Goal: Task Accomplishment & Management: Complete application form

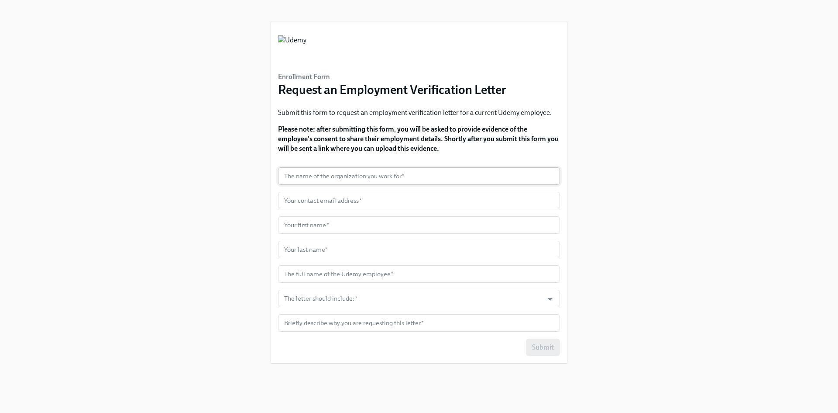
click at [435, 173] on input "text" at bounding box center [419, 175] width 282 height 17
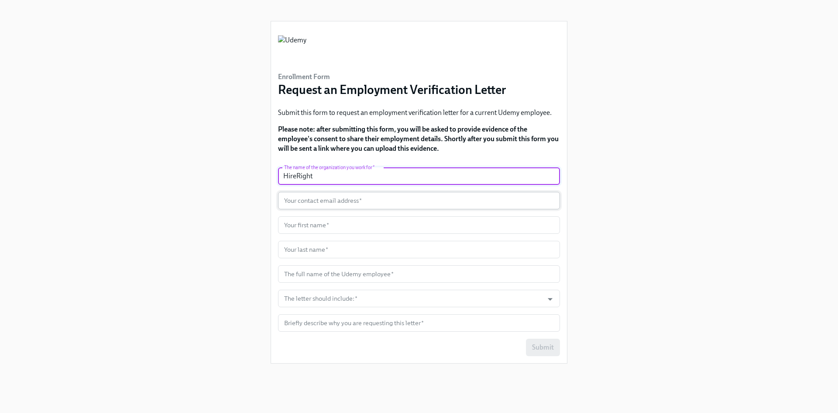
type input "HireRight"
click at [411, 200] on input "text" at bounding box center [419, 200] width 282 height 17
drag, startPoint x: 54, startPoint y: 217, endPoint x: 131, endPoint y: 201, distance: 79.4
click at [54, 217] on div "Enrollment Form Request an Employment Verification Letter Submit this form to r…" at bounding box center [419, 196] width 796 height 392
click at [305, 203] on input "text" at bounding box center [419, 200] width 282 height 17
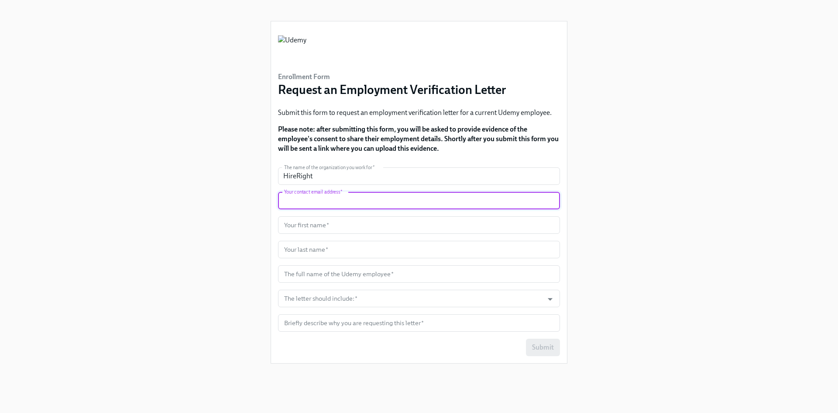
paste input "[PERSON_NAME][EMAIL_ADDRESS][DOMAIN_NAME]"
type input "[PERSON_NAME][EMAIL_ADDRESS][DOMAIN_NAME]"
click at [304, 222] on input "text" at bounding box center [419, 224] width 282 height 17
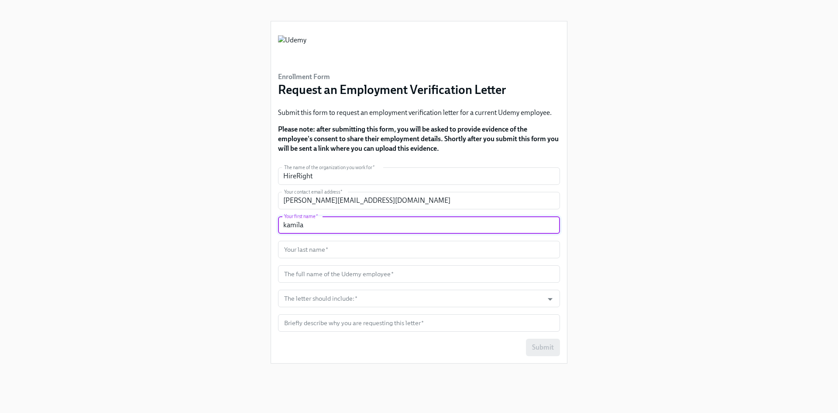
type input "kamila"
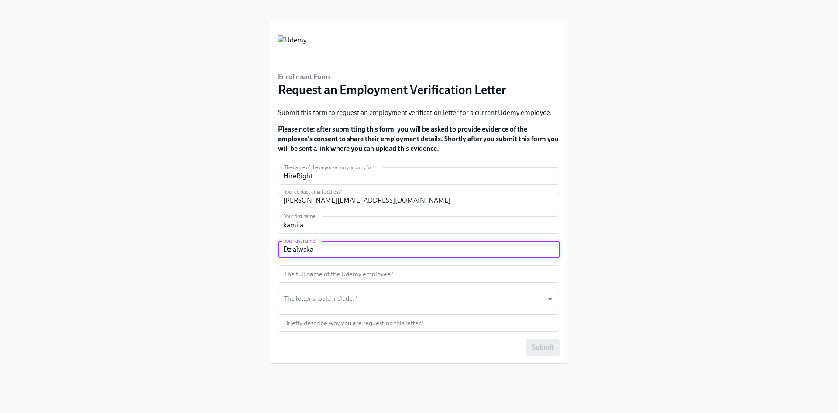
drag, startPoint x: 320, startPoint y: 250, endPoint x: 183, endPoint y: 254, distance: 137.2
click at [183, 254] on div "Enrollment Form Request an Employment Verification Letter Submit this form to r…" at bounding box center [419, 196] width 796 height 392
type input "Dzialowska"
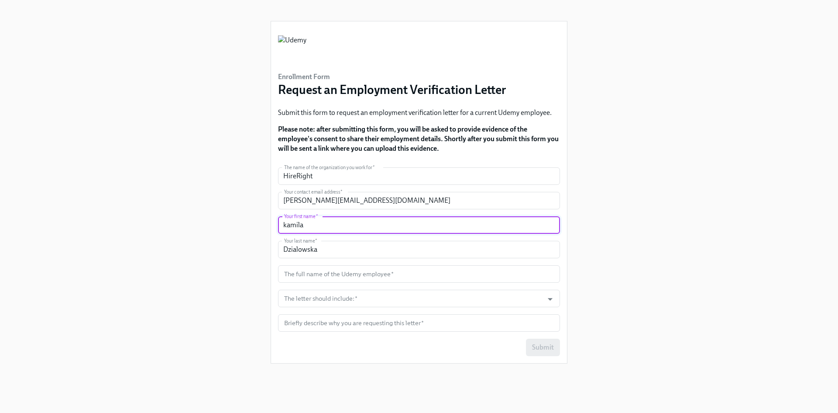
click at [292, 223] on input "kamila" at bounding box center [419, 224] width 282 height 17
type input "Kamila"
click at [399, 274] on input "text" at bounding box center [419, 273] width 282 height 17
click at [306, 273] on input "text" at bounding box center [419, 273] width 282 height 17
paste input "[PERSON_NAME] [PERSON_NAME]"
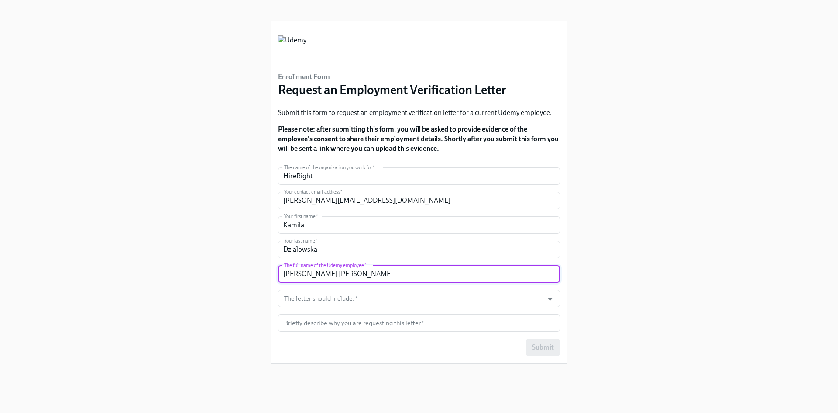
type input "[PERSON_NAME] [PERSON_NAME]"
click at [263, 283] on div "Enrollment Form Request an Employment Verification Letter Submit this form to r…" at bounding box center [419, 196] width 796 height 392
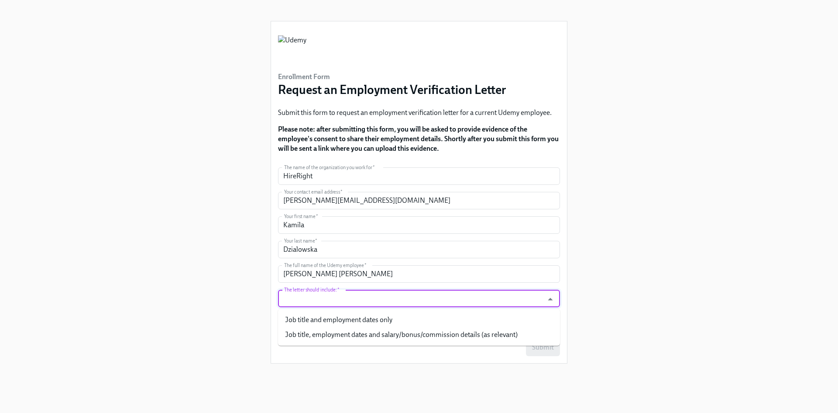
click at [333, 300] on input "The letter should include:   *" at bounding box center [410, 297] width 257 height 17
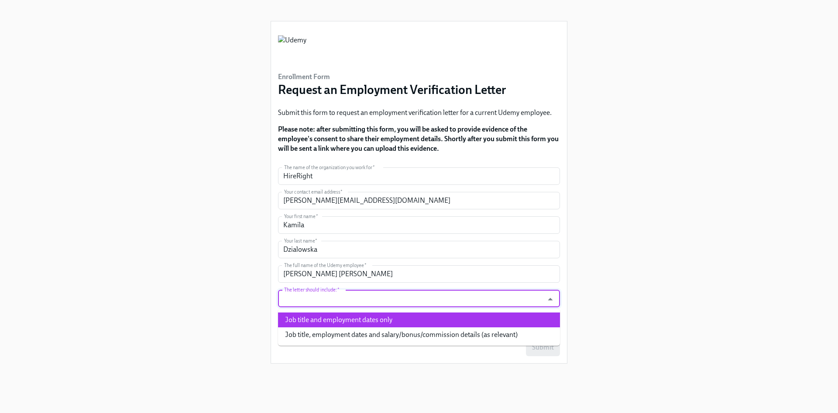
click at [320, 321] on li "Job title and employment dates only" at bounding box center [419, 319] width 282 height 15
type input "Job title and employment dates only"
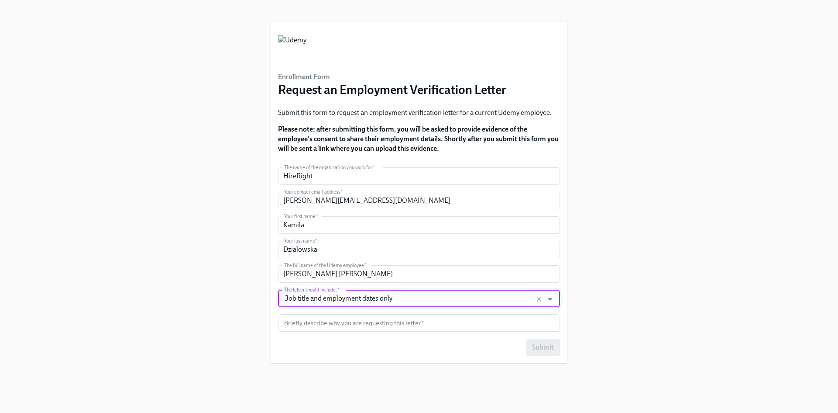
click at [255, 304] on div "Enrollment Form Request an Employment Verification Letter Submit this form to r…" at bounding box center [419, 196] width 796 height 392
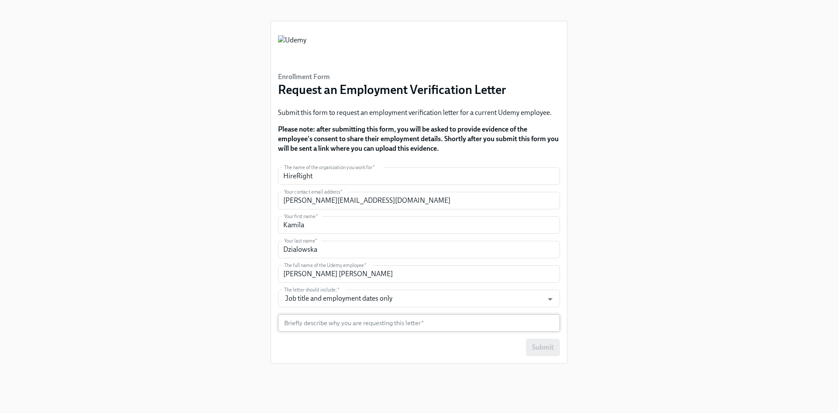
click at [308, 320] on input "text" at bounding box center [419, 322] width 282 height 17
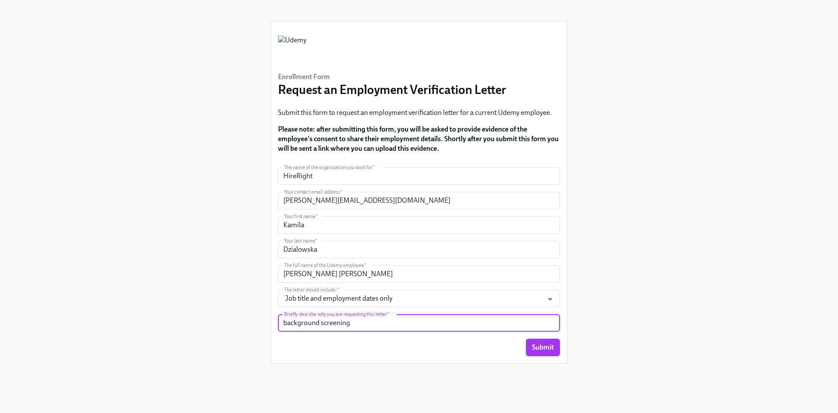
type input "background screening"
click at [534, 343] on span "Submit" at bounding box center [543, 347] width 22 height 9
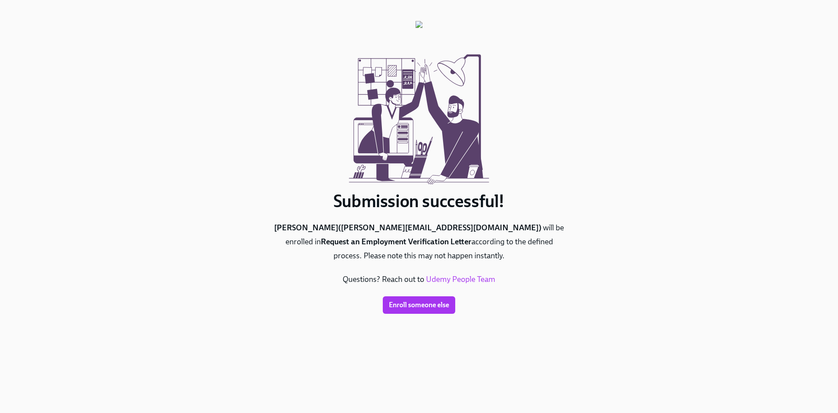
drag, startPoint x: 609, startPoint y: 231, endPoint x: 552, endPoint y: 279, distance: 74.6
click at [609, 231] on div "Submission successful! [PERSON_NAME] ( [EMAIL_ADDRESS][DOMAIN_NAME] ) will be e…" at bounding box center [419, 196] width 796 height 392
click at [33, 204] on div "Submission successful! [PERSON_NAME] ( [EMAIL_ADDRESS][DOMAIN_NAME] ) will be e…" at bounding box center [419, 196] width 796 height 392
